Goal: Transaction & Acquisition: Obtain resource

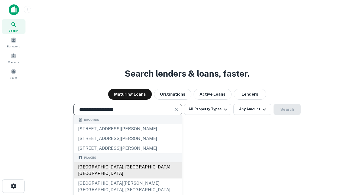
click at [127, 179] on div "Santa Monica, CA, USA" at bounding box center [128, 170] width 108 height 16
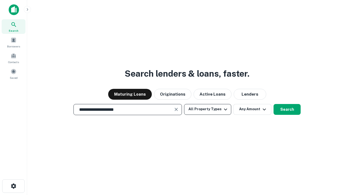
type input "**********"
click at [208, 109] on button "All Property Types" at bounding box center [207, 109] width 47 height 11
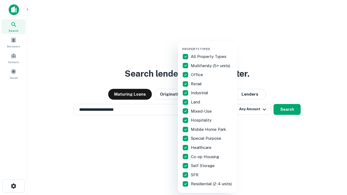
click at [212, 46] on button "button" at bounding box center [212, 46] width 60 height 0
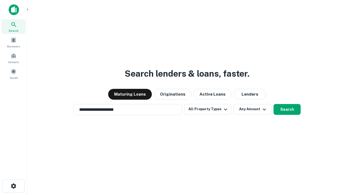
scroll to position [3, 65]
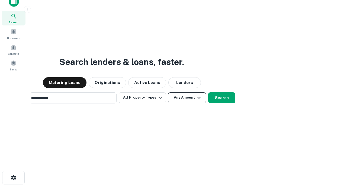
click at [168, 92] on button "Any Amount" at bounding box center [187, 97] width 38 height 11
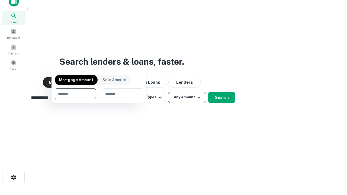
scroll to position [39, 153]
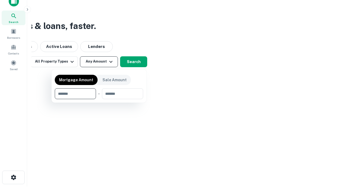
type input "*******"
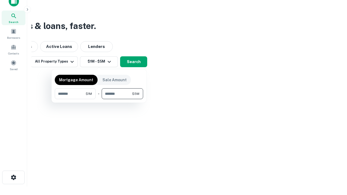
type input "*******"
click at [99, 99] on button "button" at bounding box center [99, 99] width 88 height 0
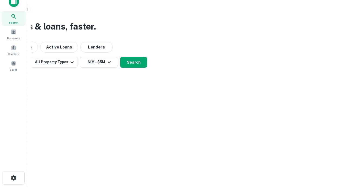
scroll to position [3, 100]
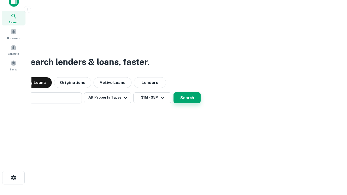
click at [173, 92] on button "Search" at bounding box center [186, 97] width 27 height 11
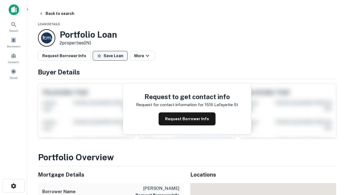
click at [110, 56] on button "Save Loan" at bounding box center [110, 56] width 35 height 10
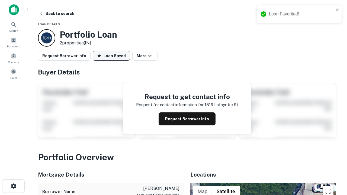
click at [111, 56] on button "Loan Saved" at bounding box center [111, 56] width 37 height 10
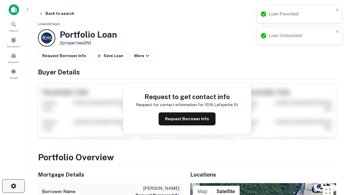
click at [13, 186] on icon "button" at bounding box center [13, 186] width 7 height 7
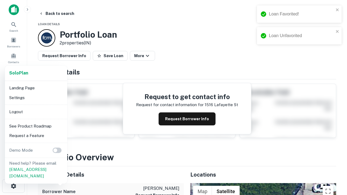
click at [36, 112] on li "Logout" at bounding box center [36, 112] width 58 height 10
